Goal: Information Seeking & Learning: Learn about a topic

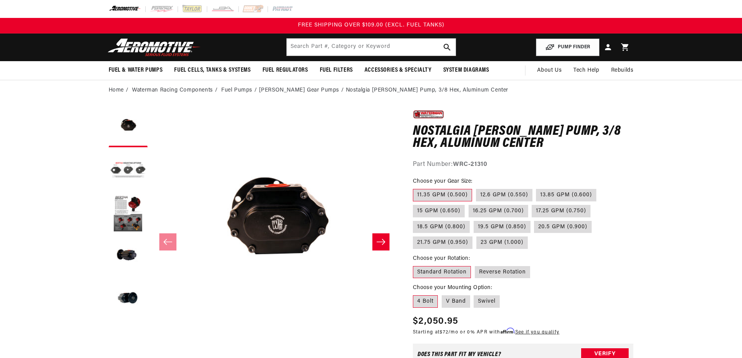
click at [279, 90] on li "Bertha Gear Pumps" at bounding box center [302, 90] width 87 height 9
click at [235, 89] on link "Fuel Pumps" at bounding box center [236, 90] width 31 height 9
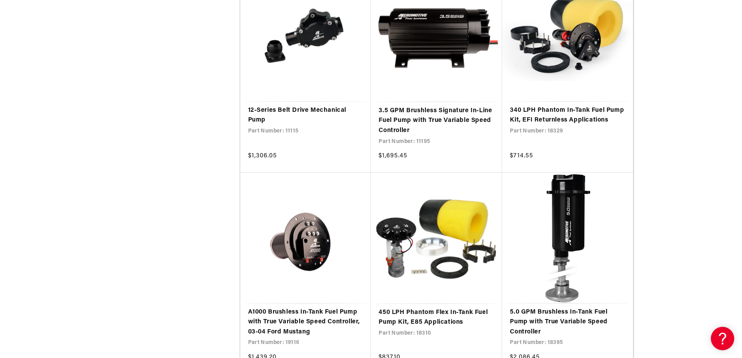
scroll to position [1403, 0]
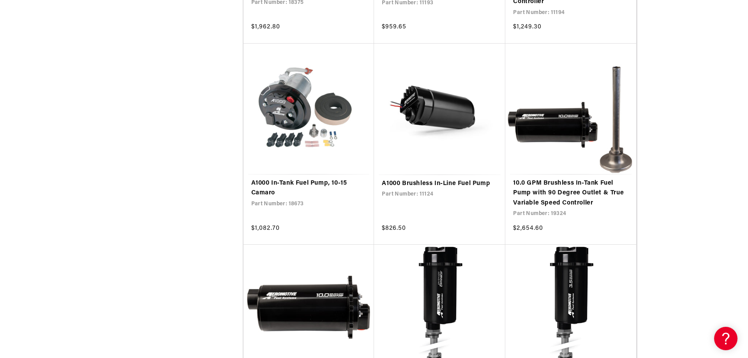
scroll to position [4208, 0]
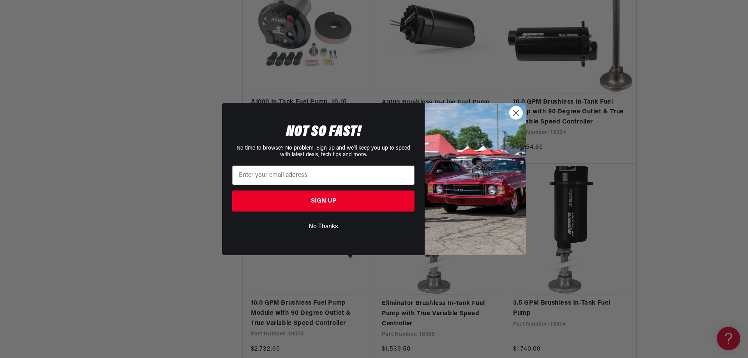
click at [518, 113] on circle "Close dialog" at bounding box center [516, 112] width 13 height 13
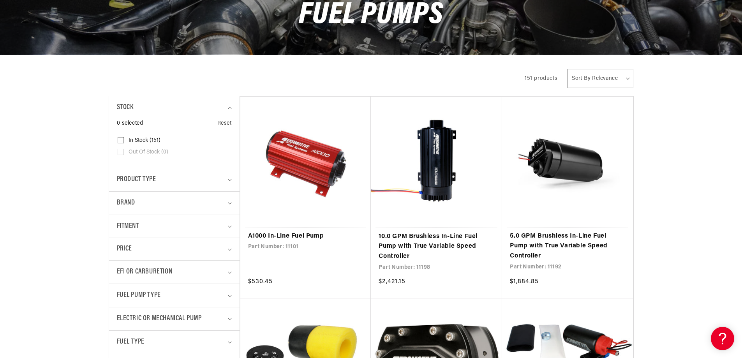
scroll to position [147, 0]
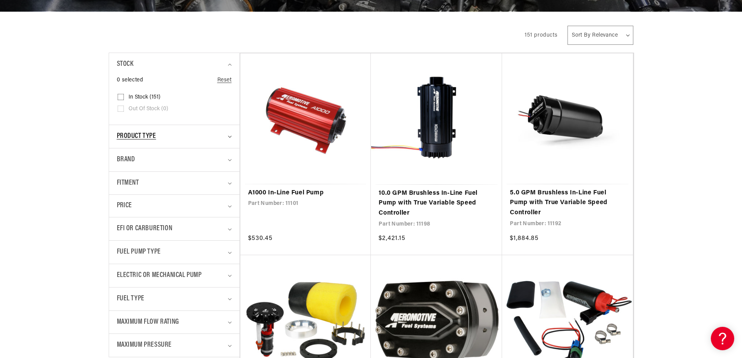
click at [152, 137] on span "Product type" at bounding box center [136, 136] width 39 height 11
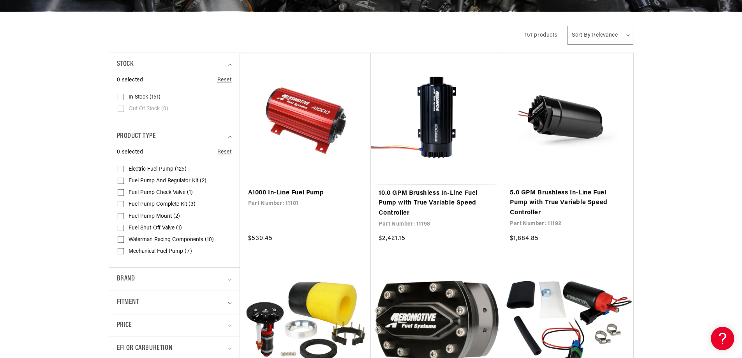
click at [122, 240] on input "Waterman Racing Components (10) Waterman Racing Components (10 products)" at bounding box center [121, 241] width 6 height 6
checkbox input "true"
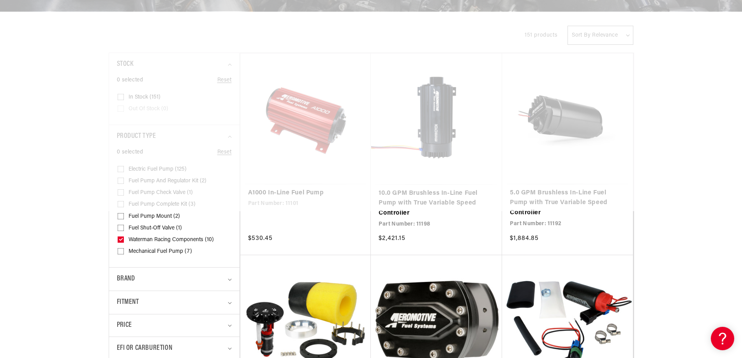
click at [120, 251] on input "Mechanical Fuel Pump (7) Mechanical Fuel Pump (7 products)" at bounding box center [121, 253] width 6 height 6
checkbox input "true"
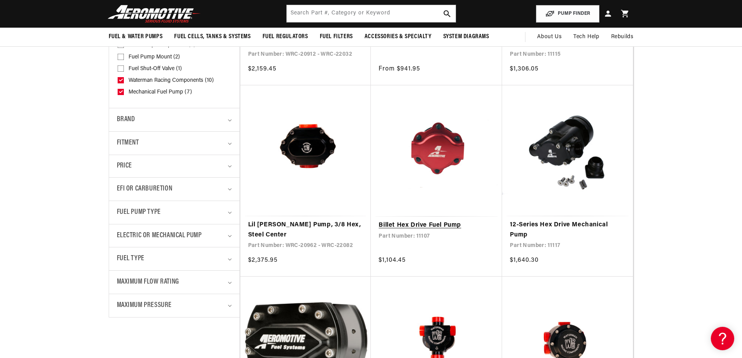
scroll to position [303, 0]
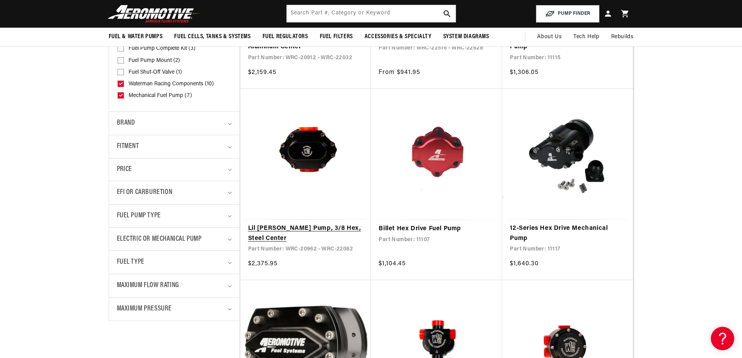
click at [271, 229] on link "Lil [PERSON_NAME] Pump, 3/8 Hex, Steel Center" at bounding box center [305, 234] width 115 height 20
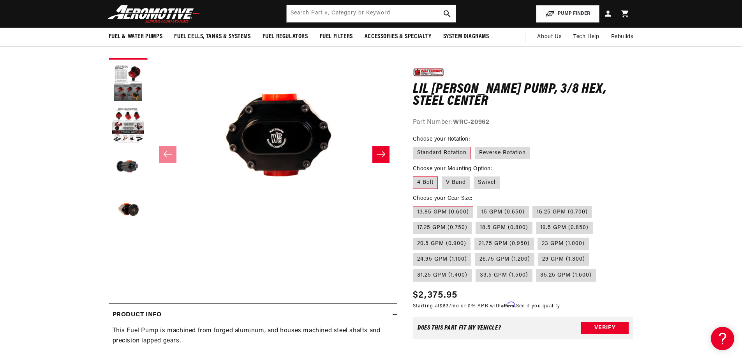
scroll to position [78, 0]
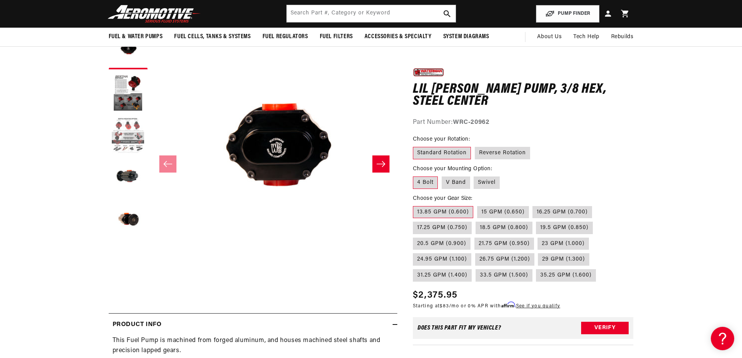
click at [131, 132] on button "Load image 3 in gallery view" at bounding box center [128, 135] width 39 height 39
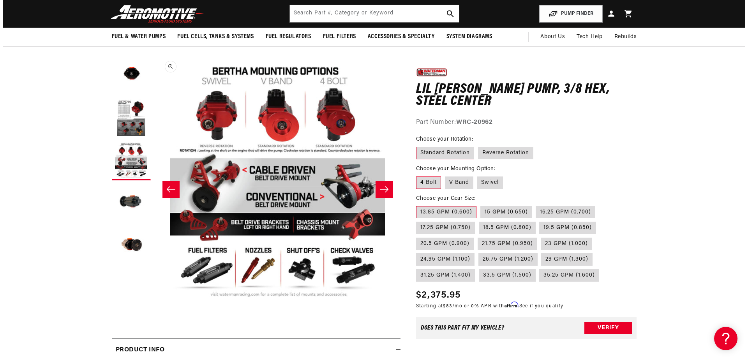
scroll to position [39, 0]
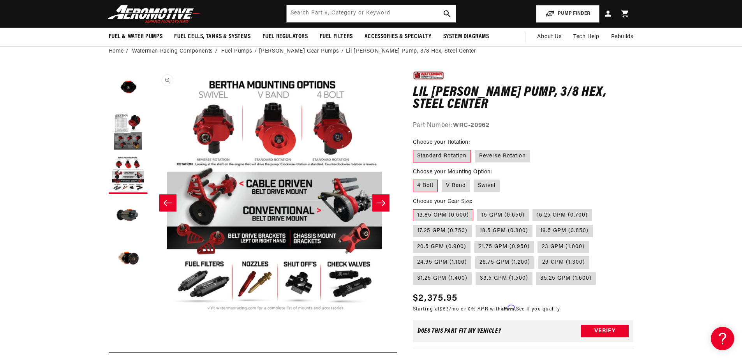
click at [151, 316] on button "Open media 3 in modal" at bounding box center [151, 316] width 0 height 0
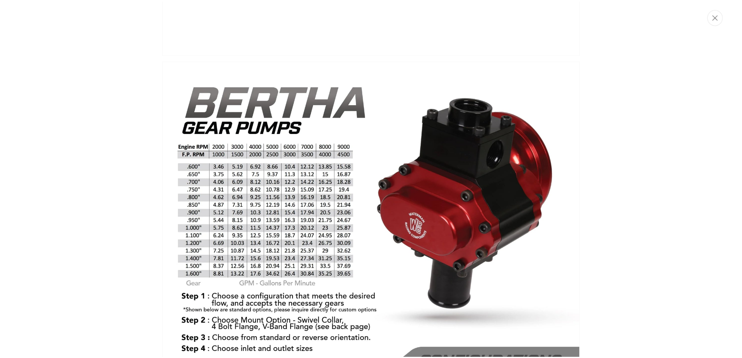
scroll to position [390, 0]
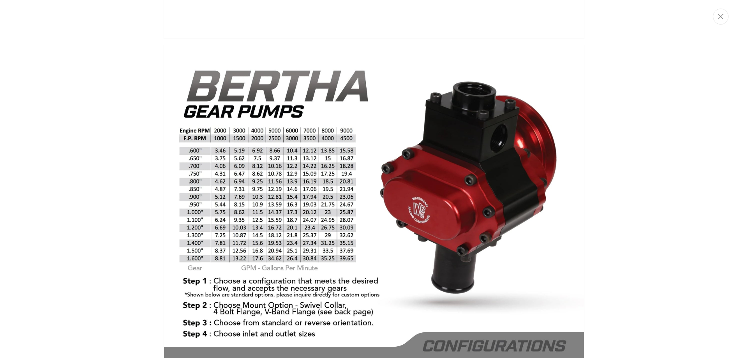
click at [341, 181] on img "Media gallery" at bounding box center [374, 317] width 421 height 544
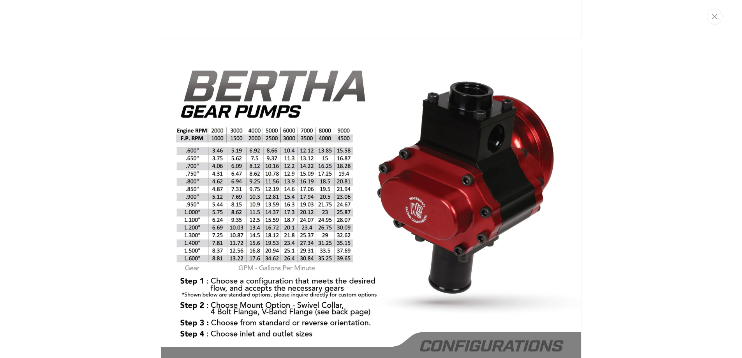
scroll to position [0, 492]
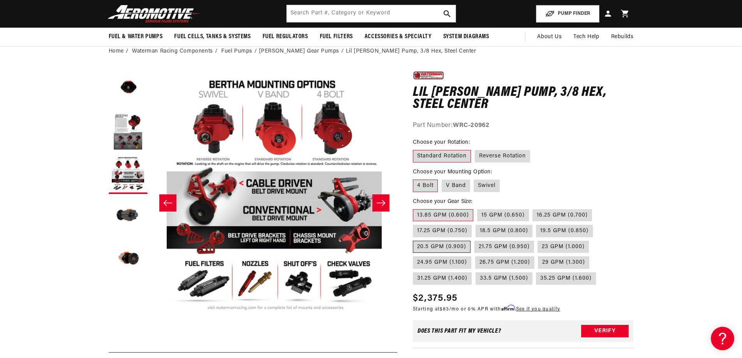
click at [427, 247] on label "20.5 GPM (0.900)" at bounding box center [442, 247] width 58 height 12
click at [597, 224] on input "20.5 GPM (0.900)" at bounding box center [597, 223] width 0 height 0
radio input "true"
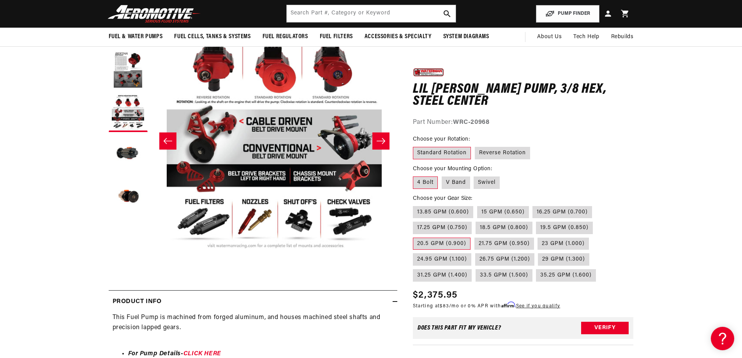
scroll to position [78, 0]
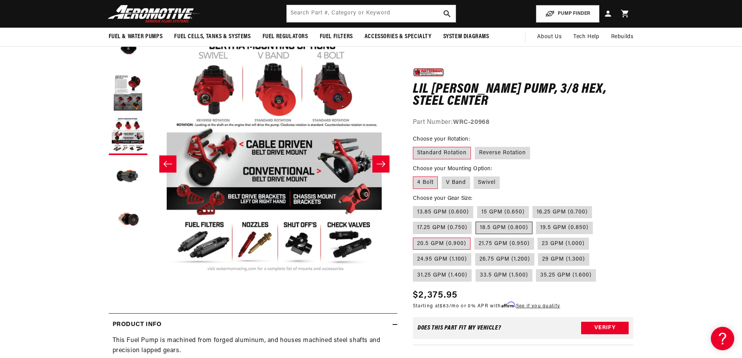
click at [501, 227] on label "18.5 GPM (0.800)" at bounding box center [504, 228] width 57 height 12
click at [476, 221] on input "18.5 GPM (0.800)" at bounding box center [476, 220] width 0 height 0
radio input "true"
click at [448, 228] on label "17.25 GPM (0.750)" at bounding box center [442, 228] width 59 height 12
click at [596, 205] on input "17.25 GPM (0.750)" at bounding box center [596, 204] width 0 height 0
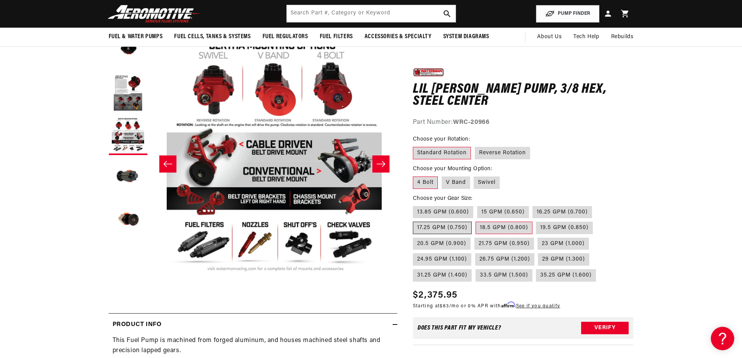
radio input "true"
click at [502, 229] on label "18.5 GPM (0.800)" at bounding box center [504, 228] width 57 height 12
click at [476, 221] on input "18.5 GPM (0.800)" at bounding box center [476, 220] width 0 height 0
radio input "true"
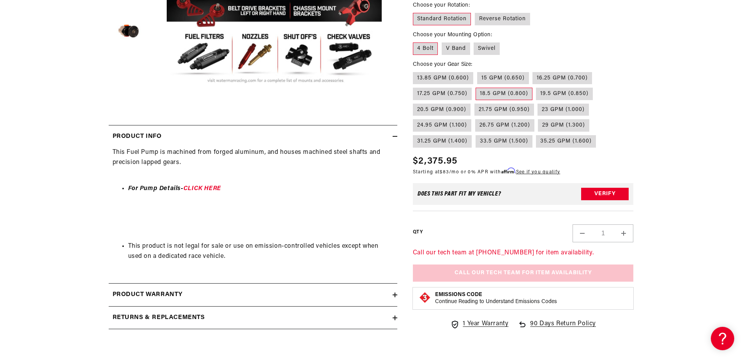
scroll to position [273, 0]
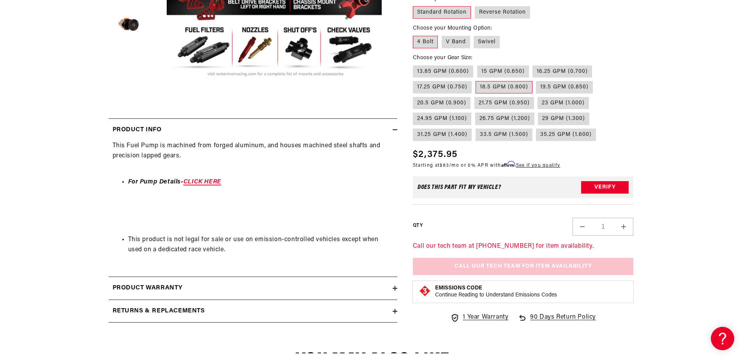
click at [201, 180] on link "CLICK HERE" at bounding box center [203, 182] width 38 height 6
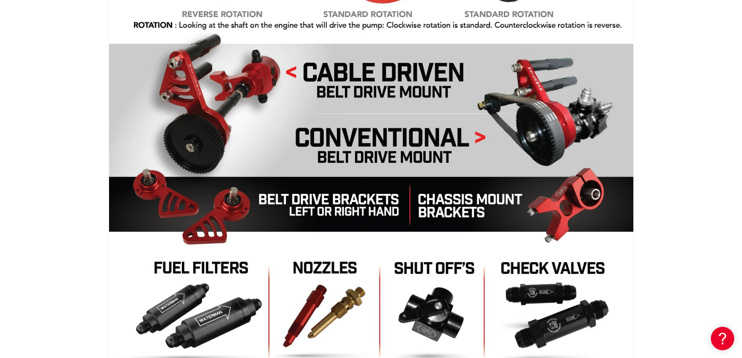
scroll to position [2377, 0]
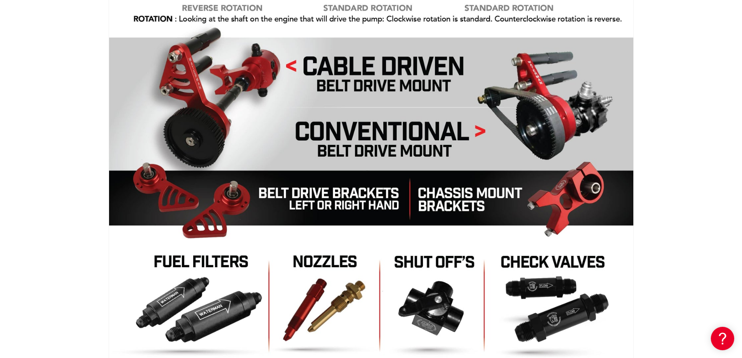
drag, startPoint x: 338, startPoint y: 196, endPoint x: 266, endPoint y: 195, distance: 72.1
click at [338, 196] on img at bounding box center [371, 127] width 525 height 679
click at [235, 198] on img at bounding box center [371, 127] width 525 height 679
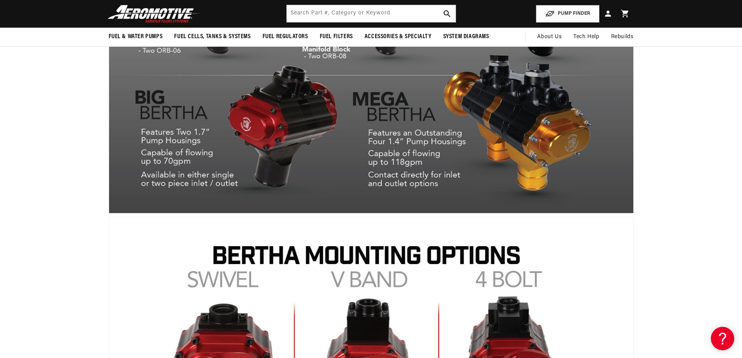
scroll to position [1811, 0]
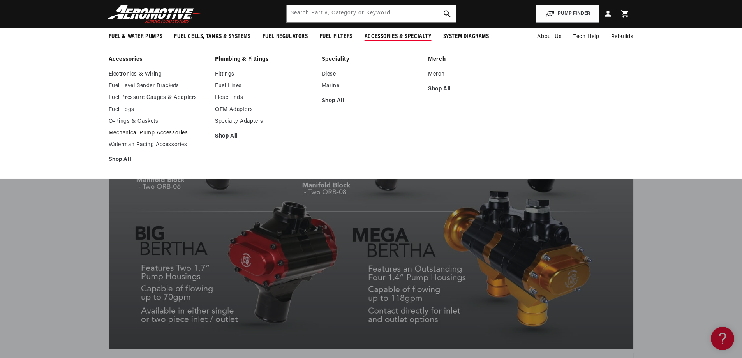
click at [150, 131] on link "Mechanical Pump Accessories" at bounding box center [158, 133] width 99 height 7
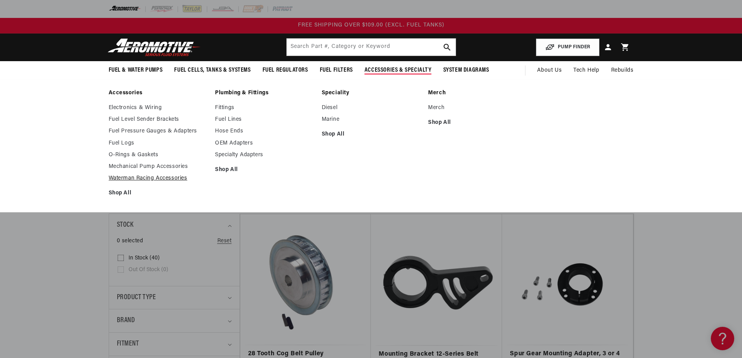
click at [139, 177] on link "Waterman Racing Accessories" at bounding box center [158, 178] width 99 height 7
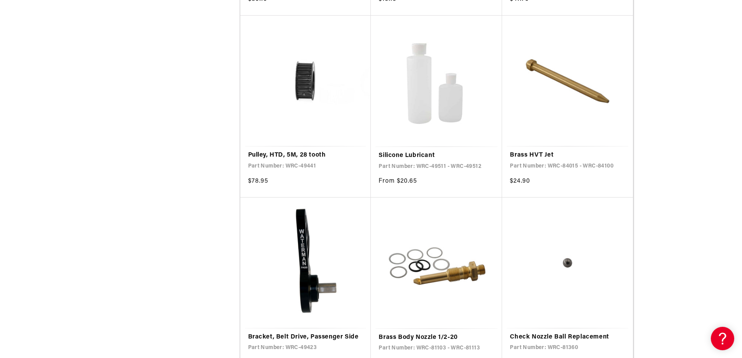
scroll to position [2883, 0]
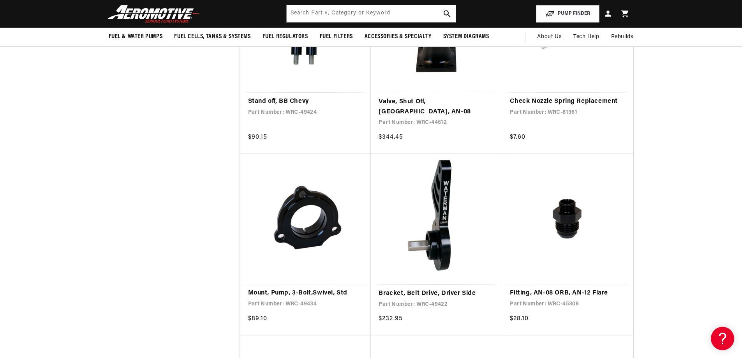
scroll to position [2104, 0]
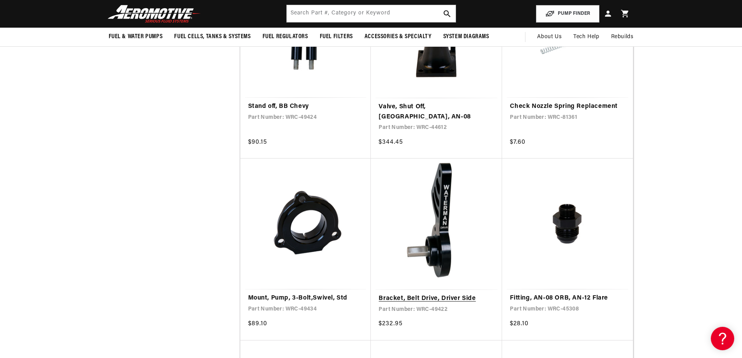
click at [445, 294] on link "Bracket, Belt Drive, Driver Side" at bounding box center [437, 299] width 116 height 10
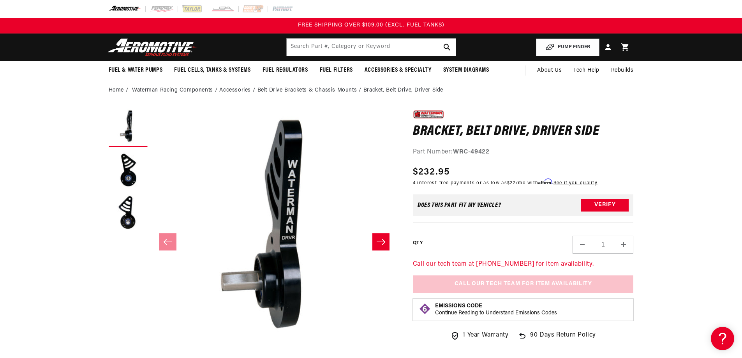
click at [383, 240] on icon "Slide right" at bounding box center [381, 242] width 9 height 6
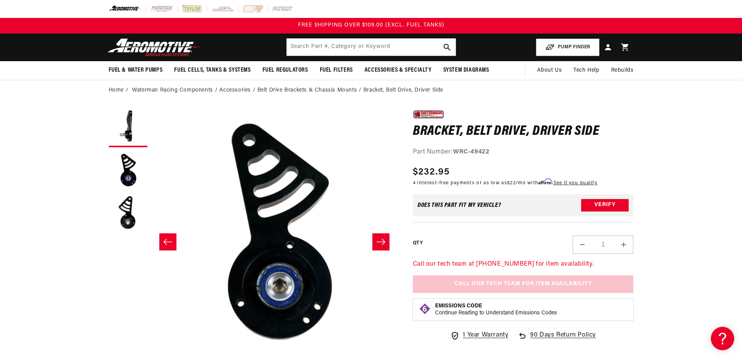
scroll to position [0, 246]
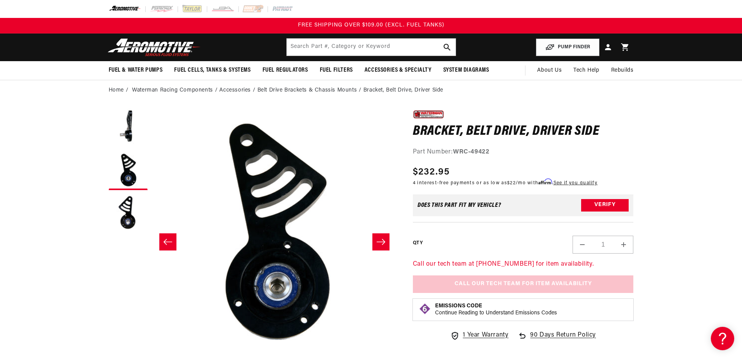
click at [383, 240] on icon "Slide right" at bounding box center [381, 242] width 9 height 6
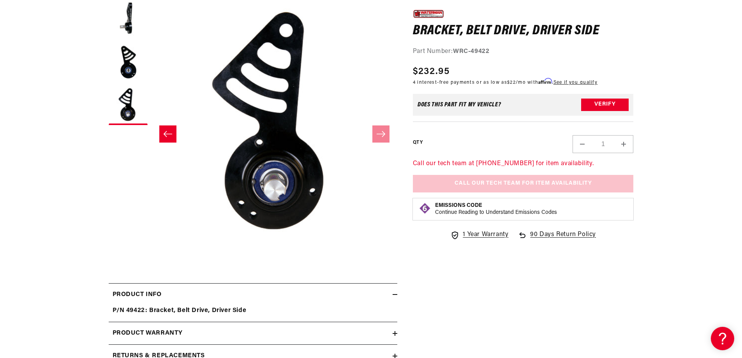
scroll to position [156, 0]
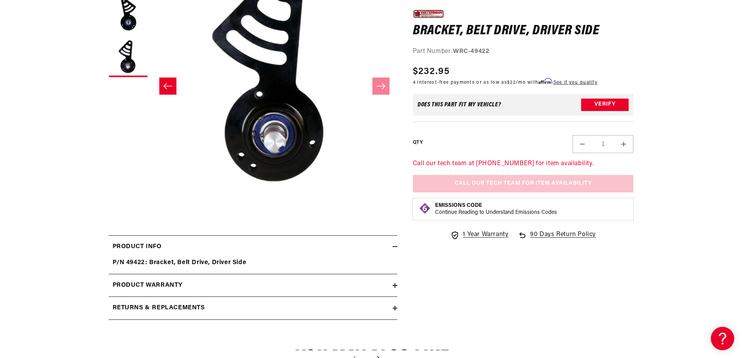
click at [394, 285] on icon at bounding box center [395, 285] width 5 height 5
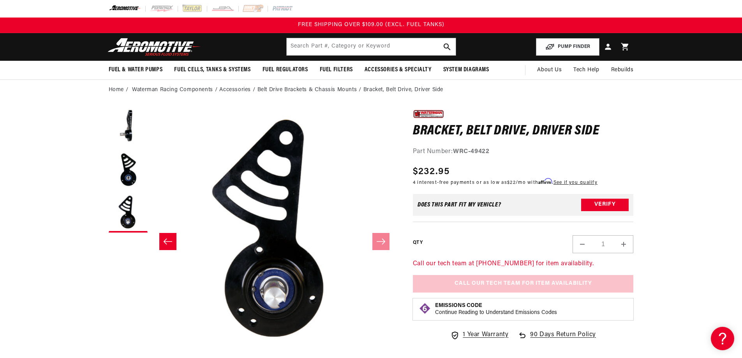
scroll to position [0, 0]
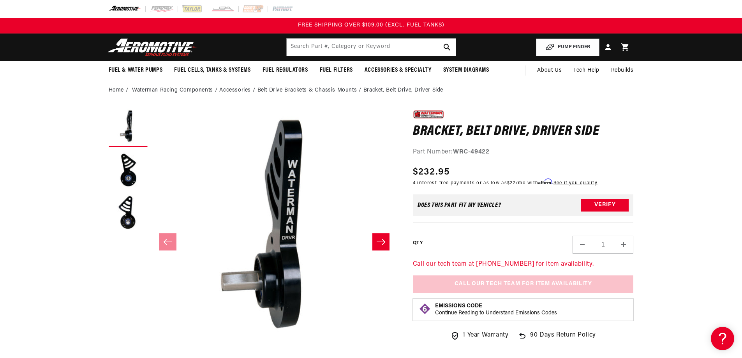
click at [383, 245] on icon "Slide right" at bounding box center [380, 242] width 9 height 8
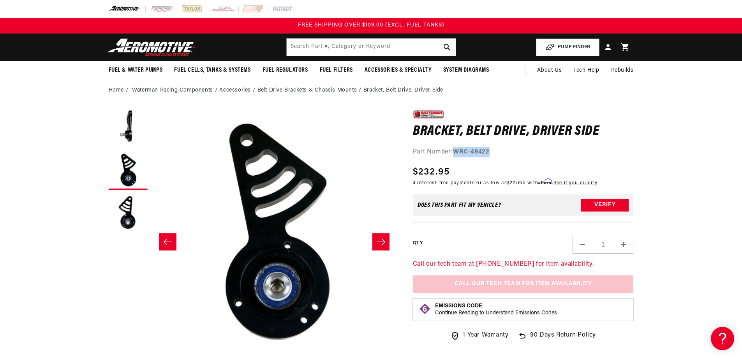
drag, startPoint x: 455, startPoint y: 151, endPoint x: 492, endPoint y: 152, distance: 36.6
click at [492, 152] on div "Part Number: WRC-49422" at bounding box center [523, 152] width 221 height 10
copy strong "WRC-49422"
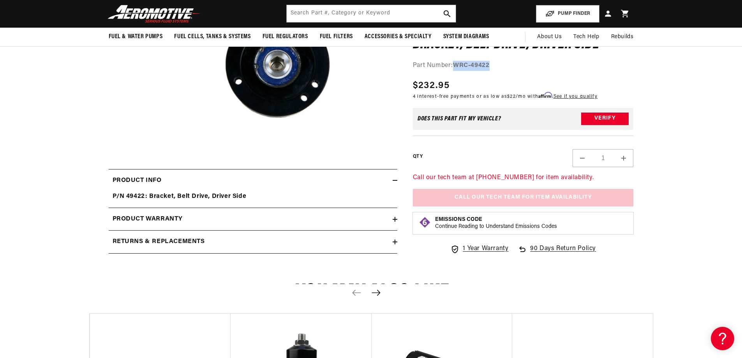
scroll to position [78, 0]
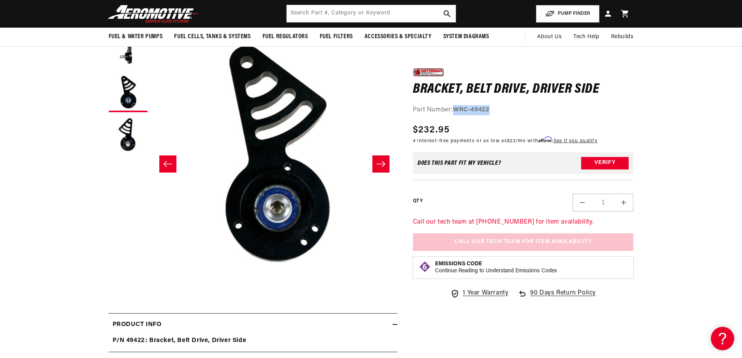
click at [378, 164] on icon "Slide right" at bounding box center [380, 164] width 9 height 8
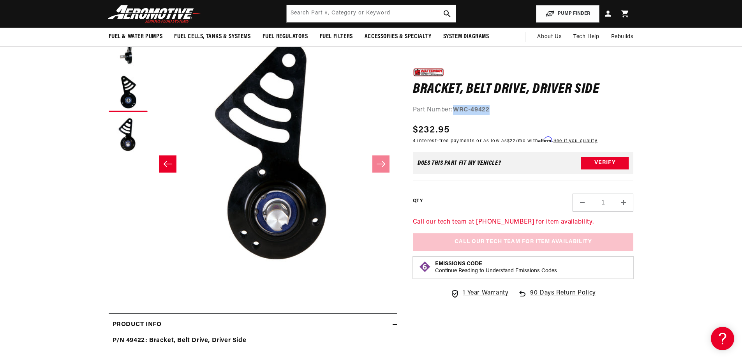
scroll to position [0, 492]
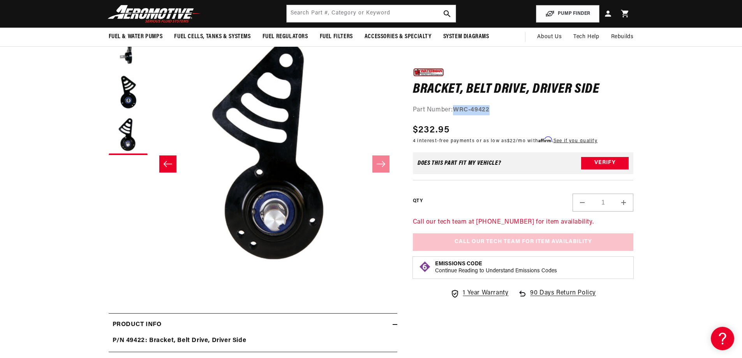
click at [162, 164] on button "Slide left" at bounding box center [167, 163] width 17 height 17
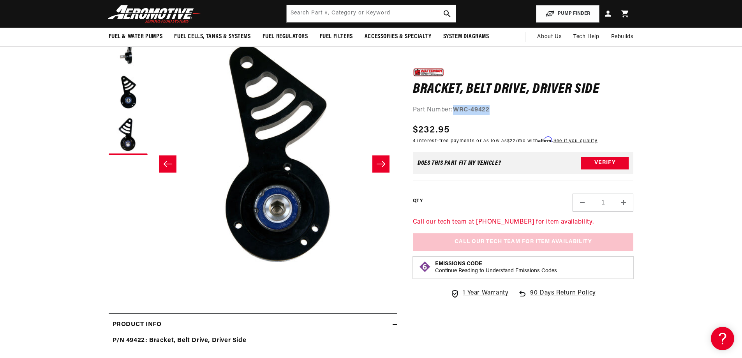
click at [162, 164] on button "Slide left" at bounding box center [167, 163] width 17 height 17
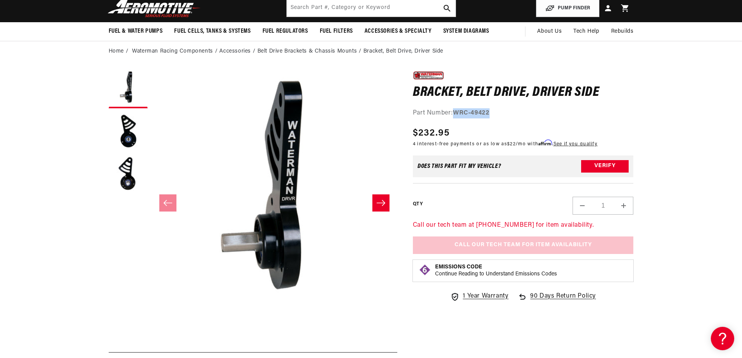
scroll to position [0, 0]
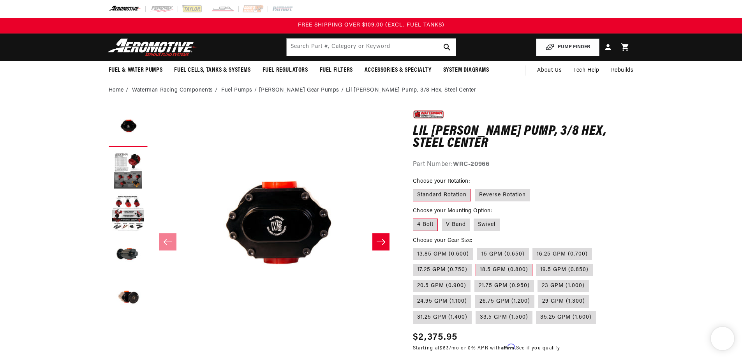
click at [382, 241] on icon "Slide right" at bounding box center [380, 242] width 9 height 8
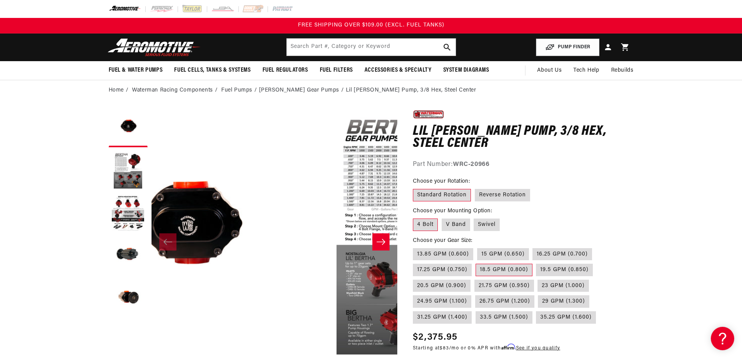
scroll to position [0, 215]
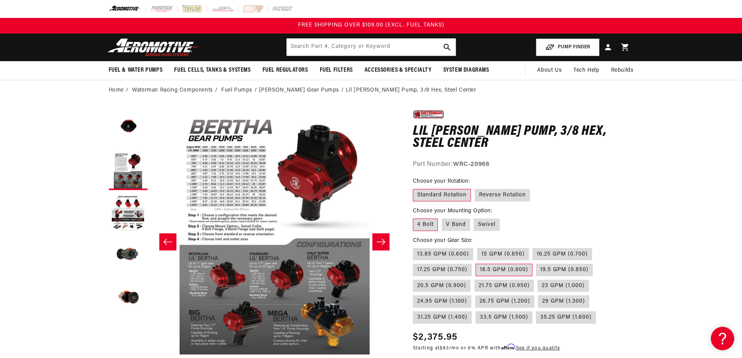
click at [382, 241] on icon "Slide right" at bounding box center [380, 242] width 9 height 8
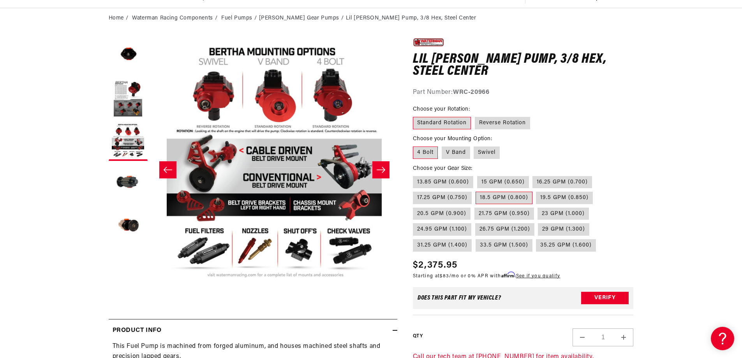
scroll to position [0, 0]
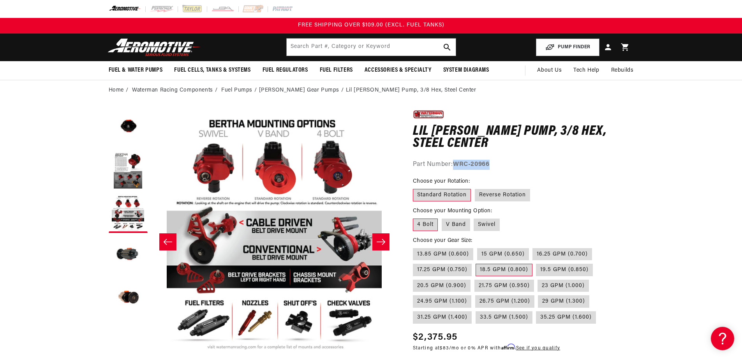
drag, startPoint x: 456, startPoint y: 163, endPoint x: 491, endPoint y: 162, distance: 34.7
click at [489, 162] on strong "WRC-20966" at bounding box center [471, 164] width 36 height 6
copy strong "WRC-20966"
click at [545, 254] on label "16.25 GPM (0.700)" at bounding box center [563, 254] width 60 height 12
click at [533, 247] on input "16.25 GPM (0.700)" at bounding box center [533, 247] width 0 height 0
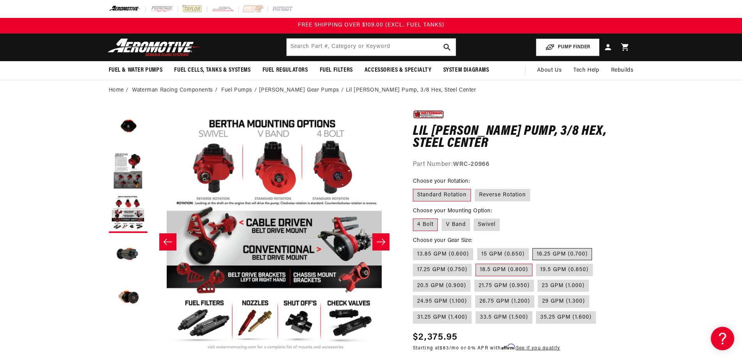
radio input "true"
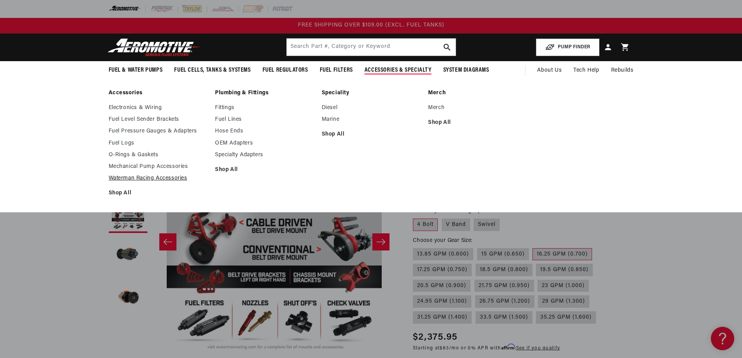
click at [137, 180] on link "Waterman Racing Accessories" at bounding box center [158, 178] width 99 height 7
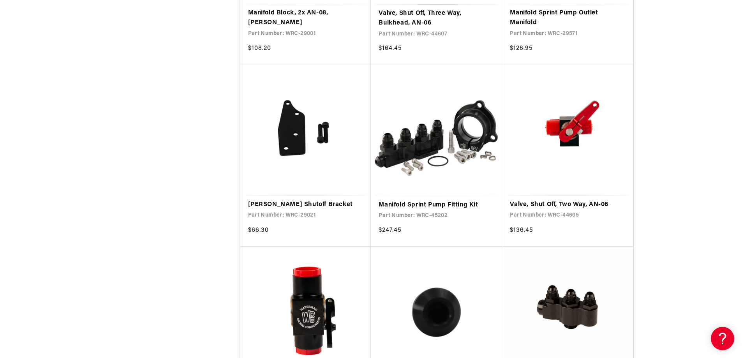
scroll to position [986, 0]
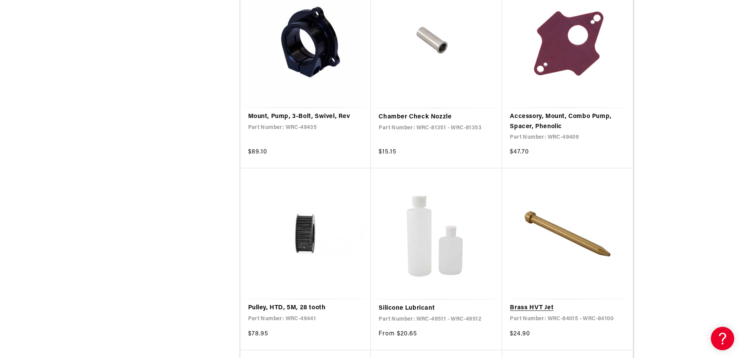
scroll to position [2844, 0]
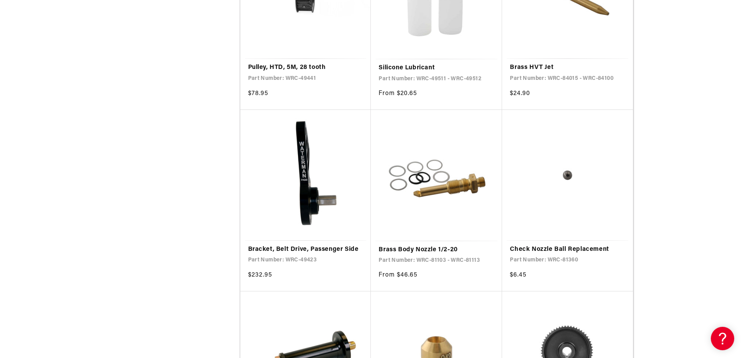
scroll to position [3039, 0]
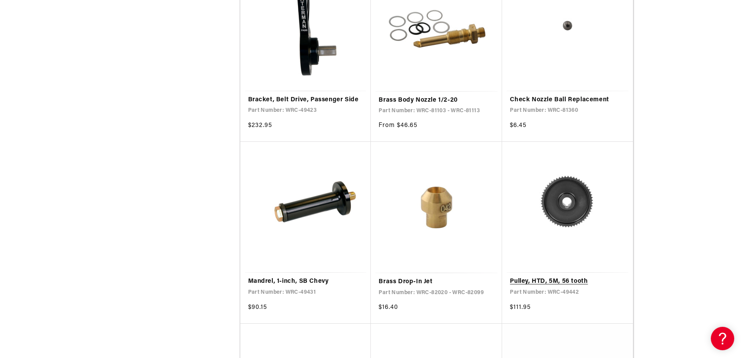
click at [570, 277] on link "Pulley, HTD, 5M, 56 tooth" at bounding box center [567, 282] width 115 height 10
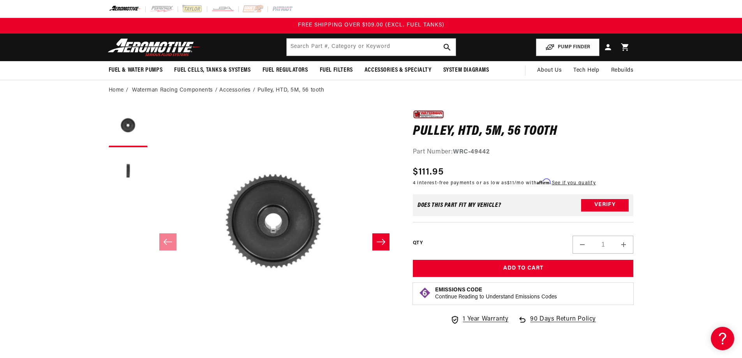
click at [233, 92] on li "Accessories" at bounding box center [238, 90] width 38 height 9
click at [236, 89] on li "Accessories" at bounding box center [238, 90] width 38 height 9
click at [189, 87] on link "Waterman Racing Components" at bounding box center [172, 90] width 81 height 9
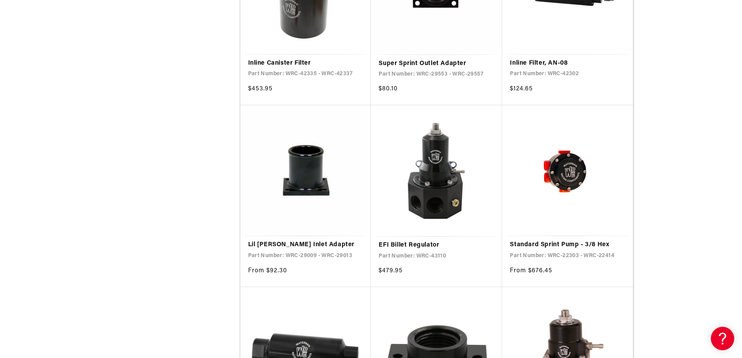
scroll to position [1247, 0]
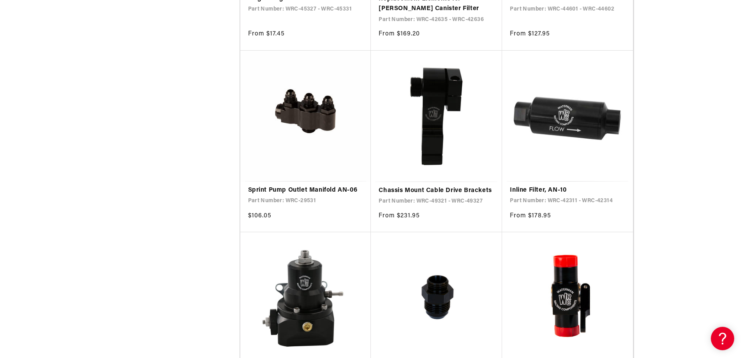
scroll to position [2610, 0]
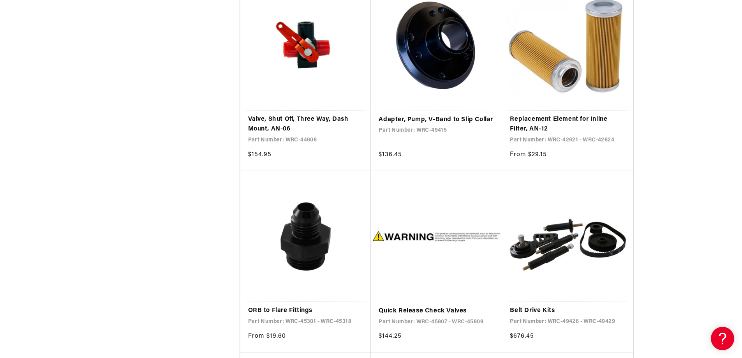
scroll to position [3039, 0]
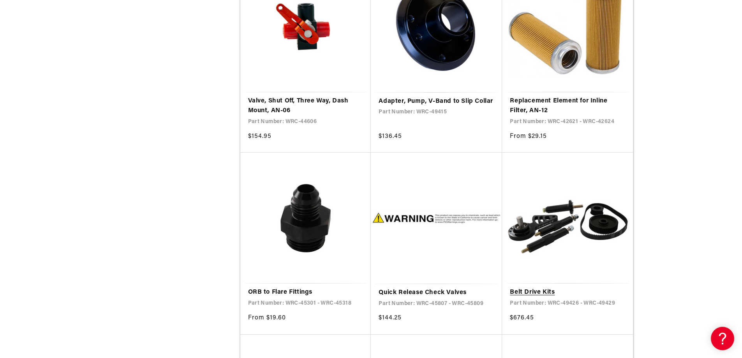
click at [533, 292] on link "Belt Drive Kits" at bounding box center [567, 293] width 115 height 10
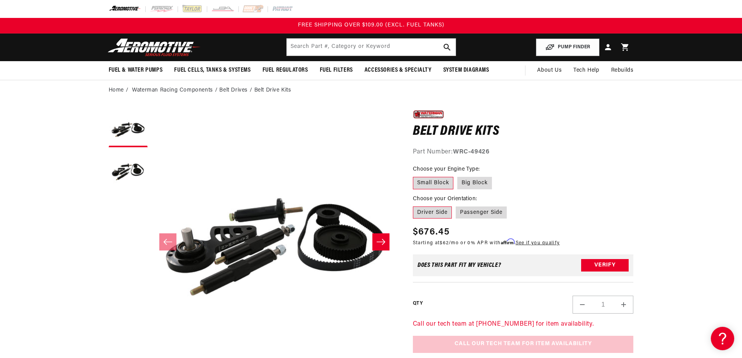
click at [382, 242] on icon "Slide right" at bounding box center [380, 242] width 9 height 8
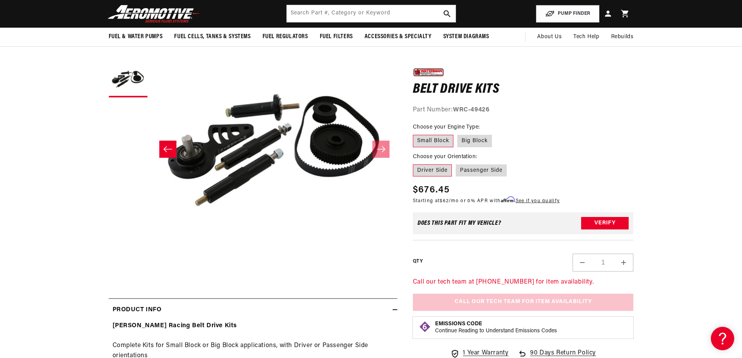
scroll to position [78, 0]
